Goal: Task Accomplishment & Management: Use online tool/utility

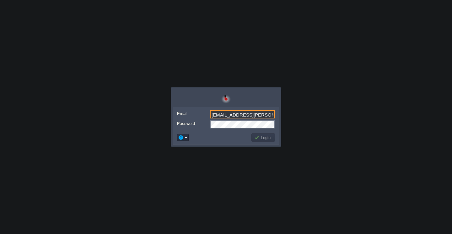
scroll to position [0, 6]
type input "[EMAIL_ADDRESS][PERSON_NAME][DOMAIN_NAME]"
click at [262, 135] on button "Login" at bounding box center [263, 138] width 18 height 6
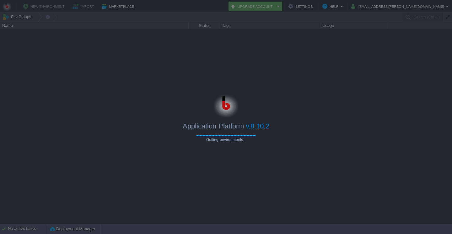
type input "Search (Ctrl+F)"
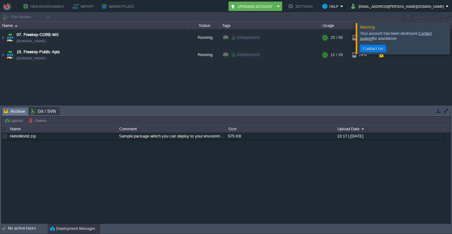
click at [451, 44] on div at bounding box center [459, 38] width 0 height 31
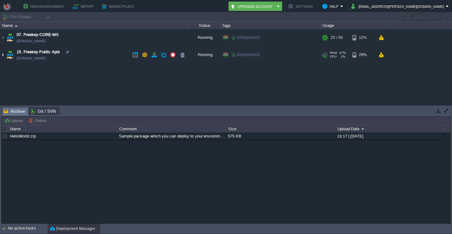
click at [2, 54] on img at bounding box center [2, 54] width 5 height 17
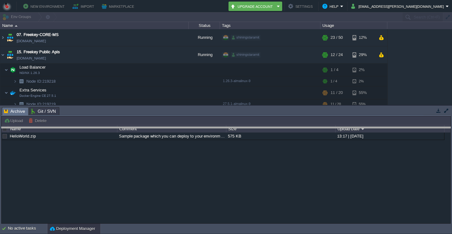
drag, startPoint x: 145, startPoint y: 114, endPoint x: 134, endPoint y: 135, distance: 24.5
click at [134, 135] on body "New Environment Import Marketplace Bonus ₹0.00 Upgrade Account Settings Help [E…" at bounding box center [226, 117] width 452 height 234
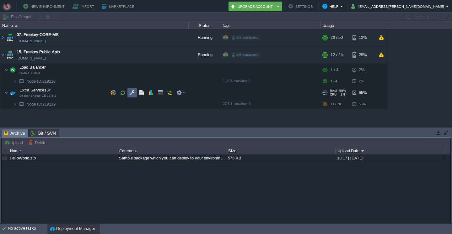
click at [134, 93] on button "button" at bounding box center [132, 93] width 6 height 6
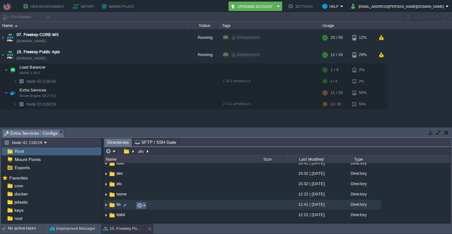
scroll to position [30, 0]
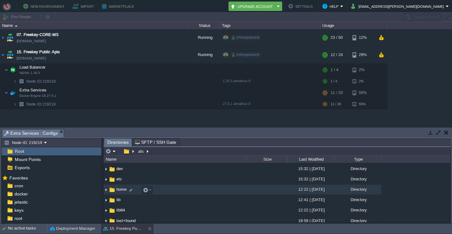
click at [106, 191] on img at bounding box center [105, 190] width 5 height 10
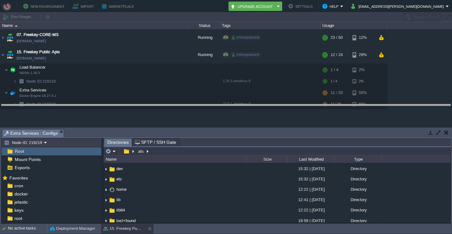
drag, startPoint x: 230, startPoint y: 134, endPoint x: 233, endPoint y: 88, distance: 45.9
click at [233, 88] on body "New Environment Import Marketplace Bonus ₹0.00 Upgrade Account Settings Help [E…" at bounding box center [226, 117] width 452 height 234
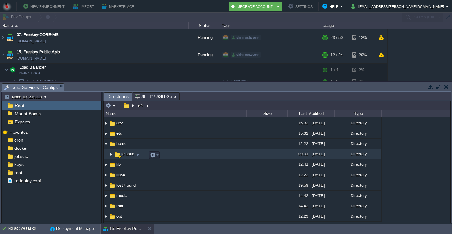
click at [112, 157] on img at bounding box center [110, 155] width 5 height 10
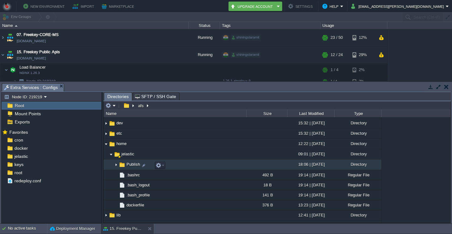
click at [116, 167] on img at bounding box center [116, 165] width 5 height 10
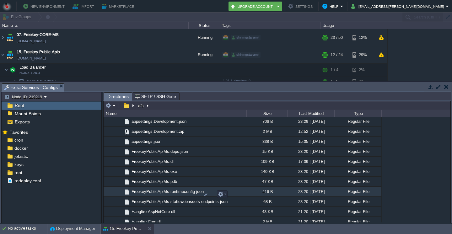
scroll to position [241, 0]
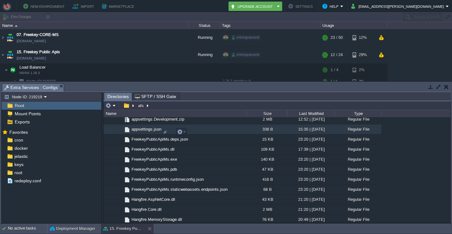
click at [152, 132] on span "appsettings.json" at bounding box center [146, 129] width 32 height 5
click at [150, 132] on span "appsettings.json" at bounding box center [146, 129] width 32 height 5
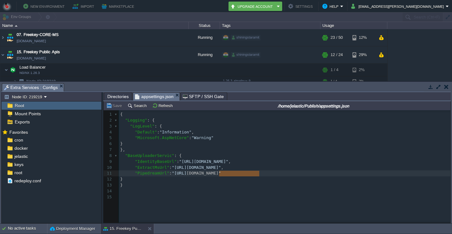
scroll to position [2, 40]
type textarea "[URL][DOMAIN_NAME]"
drag, startPoint x: 259, startPoint y: 176, endPoint x: 171, endPoint y: 174, distance: 88.1
click at [211, 150] on pre "}," at bounding box center [287, 150] width 336 height 6
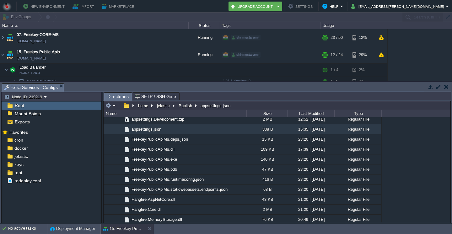
scroll to position [241, 0]
click at [145, 132] on span "appsettings.json" at bounding box center [146, 129] width 32 height 5
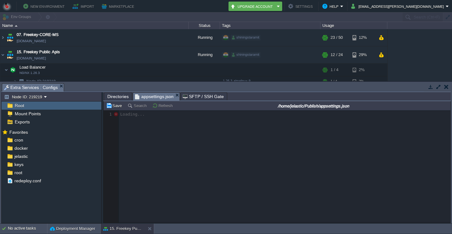
scroll to position [2, 0]
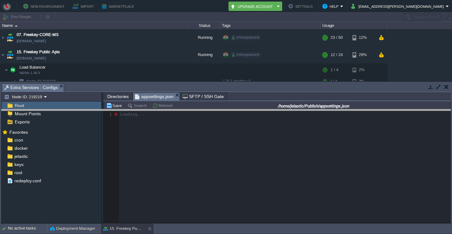
drag, startPoint x: 127, startPoint y: 88, endPoint x: 127, endPoint y: 114, distance: 26.0
click at [127, 114] on body "New Environment Import Marketplace Bonus ₹0.00 Upgrade Account Settings Help [E…" at bounding box center [226, 117] width 452 height 234
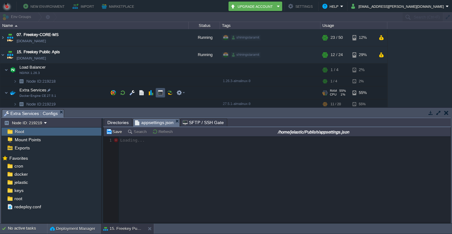
click at [162, 94] on button "button" at bounding box center [160, 93] width 6 height 6
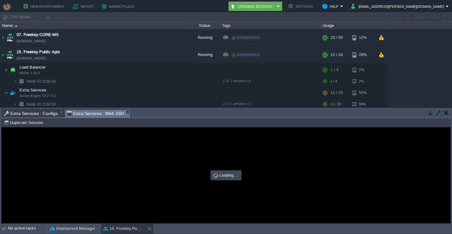
click at [33, 115] on span "Extra Services : Configs" at bounding box center [31, 114] width 54 height 8
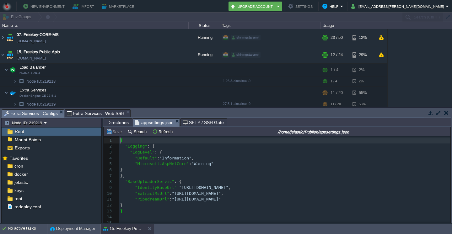
click at [98, 113] on span "Extra Services : Web SSH" at bounding box center [96, 114] width 58 height 8
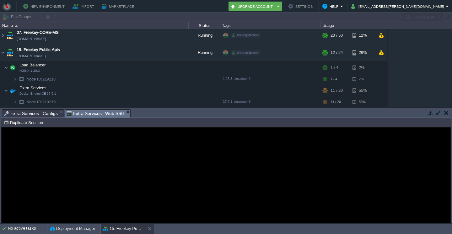
click at [21, 113] on span "Extra Services : Configs" at bounding box center [31, 114] width 54 height 8
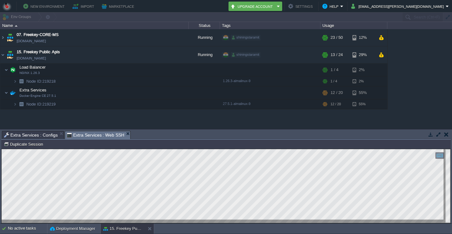
scroll to position [3, 0]
